Goal: Transaction & Acquisition: Purchase product/service

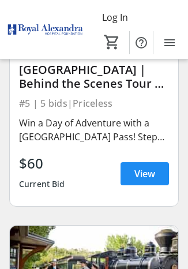
scroll to position [1454, 0]
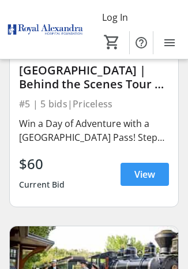
click at [152, 173] on span "View" at bounding box center [144, 174] width 21 height 14
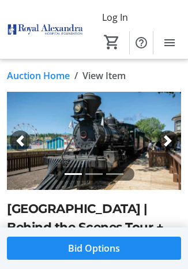
click at [53, 77] on link "Auction Home" at bounding box center [38, 76] width 63 height 14
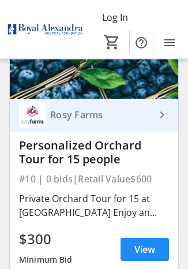
scroll to position [2866, 0]
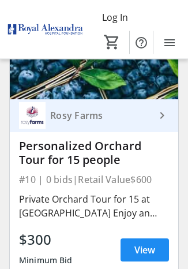
click at [151, 247] on span "View" at bounding box center [144, 250] width 21 height 14
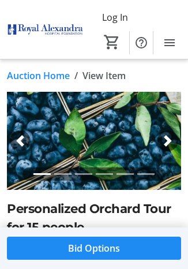
click at [40, 74] on link "Auction Home" at bounding box center [38, 76] width 63 height 14
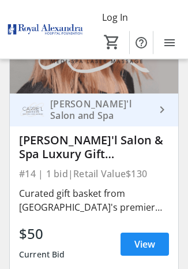
scroll to position [4062, 0]
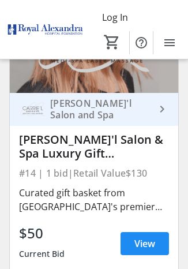
click at [147, 241] on span "View" at bounding box center [144, 244] width 21 height 14
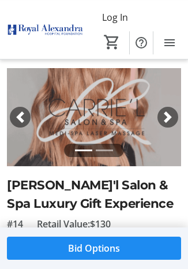
scroll to position [23, 0]
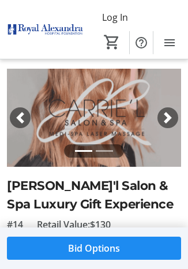
click at [170, 118] on span "button" at bounding box center [168, 118] width 12 height 12
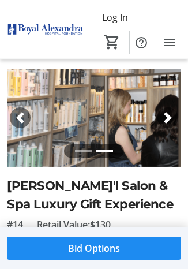
click at [173, 124] on div "Next" at bounding box center [168, 117] width 21 height 21
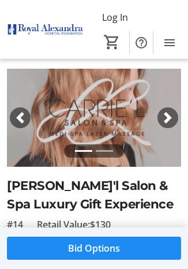
click at [172, 121] on span "button" at bounding box center [168, 118] width 12 height 12
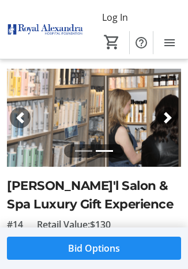
scroll to position [0, 0]
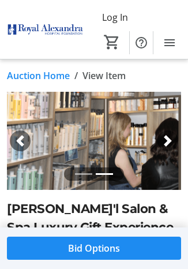
click at [46, 76] on link "Auction Home" at bounding box center [38, 76] width 63 height 14
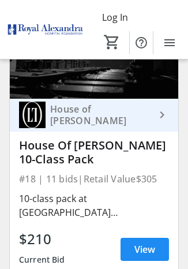
scroll to position [5247, 0]
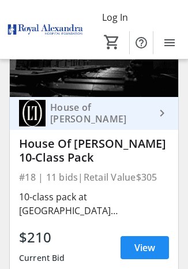
click at [155, 249] on span at bounding box center [145, 248] width 48 height 28
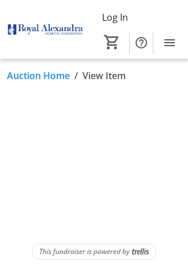
click at [148, 248] on img at bounding box center [140, 252] width 17 height 8
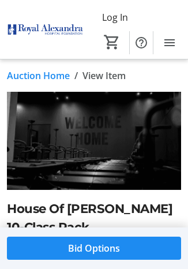
click at [42, 72] on link "Auction Home" at bounding box center [38, 76] width 63 height 14
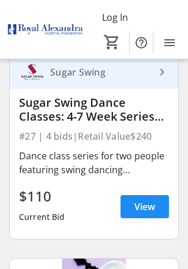
scroll to position [7965, 0]
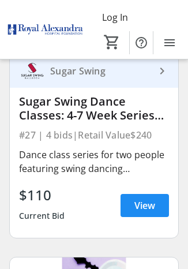
click at [156, 207] on span at bounding box center [145, 206] width 48 height 28
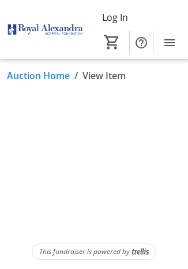
click at [151, 203] on div "Auction Home / View Item This fundraiser is powered by" at bounding box center [94, 163] width 188 height 209
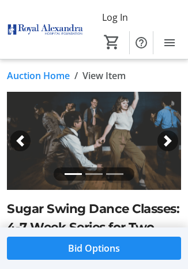
click at [49, 74] on link "Auction Home" at bounding box center [38, 76] width 63 height 14
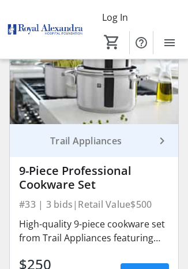
scroll to position [9680, 0]
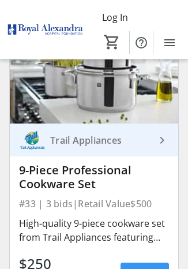
click at [151, 268] on span "View" at bounding box center [144, 274] width 21 height 14
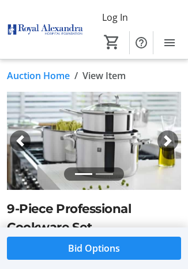
click at [41, 77] on link "Auction Home" at bounding box center [38, 76] width 63 height 14
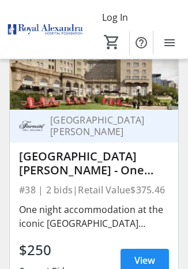
scroll to position [11182, 0]
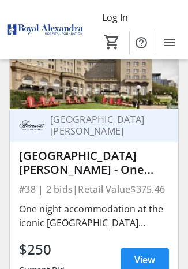
click at [155, 259] on span at bounding box center [145, 260] width 48 height 28
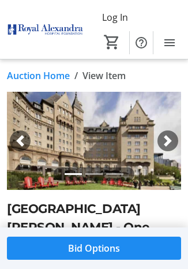
click at [42, 77] on link "Auction Home" at bounding box center [38, 76] width 63 height 14
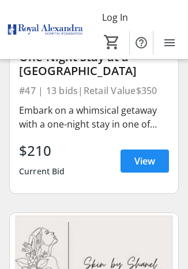
scroll to position [13942, 0]
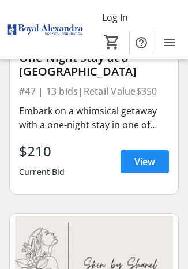
click at [154, 164] on span "View" at bounding box center [144, 162] width 21 height 14
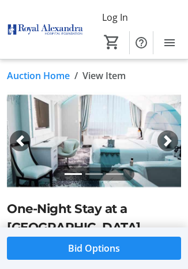
click at [46, 81] on link "Auction Home" at bounding box center [38, 76] width 63 height 14
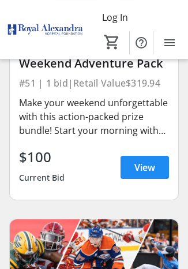
scroll to position [15110, 0]
click at [149, 173] on span "View" at bounding box center [144, 167] width 21 height 14
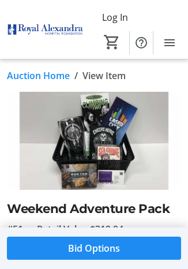
click at [42, 78] on link "Auction Home" at bounding box center [38, 76] width 63 height 14
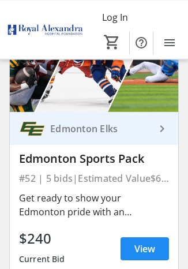
scroll to position [15312, 0]
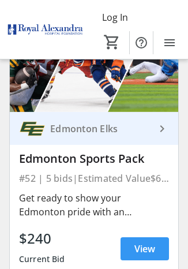
click at [151, 245] on span "View" at bounding box center [144, 249] width 21 height 14
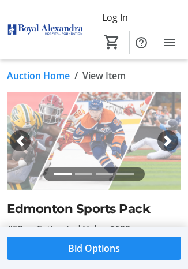
click at [36, 79] on link "Auction Home" at bounding box center [38, 76] width 63 height 14
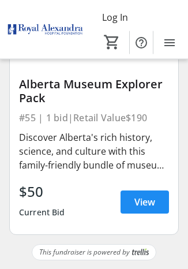
scroll to position [16219, 0]
